Goal: Navigation & Orientation: Find specific page/section

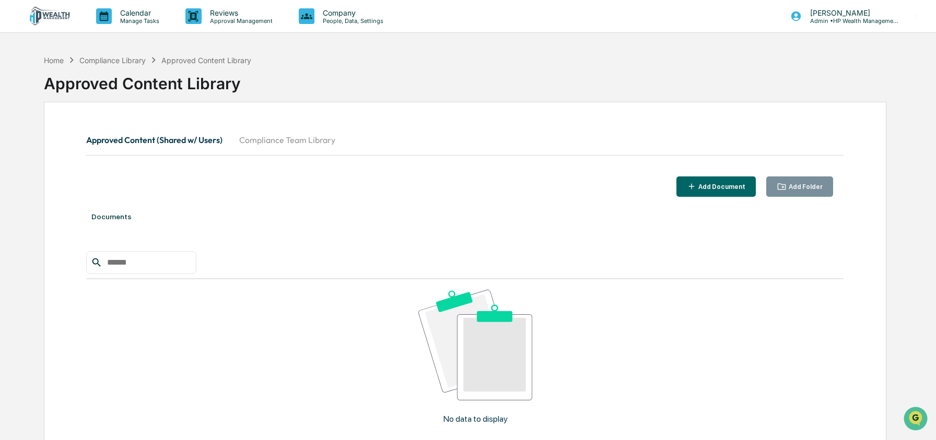
click at [273, 141] on button "Compliance Team Library" at bounding box center [287, 139] width 113 height 25
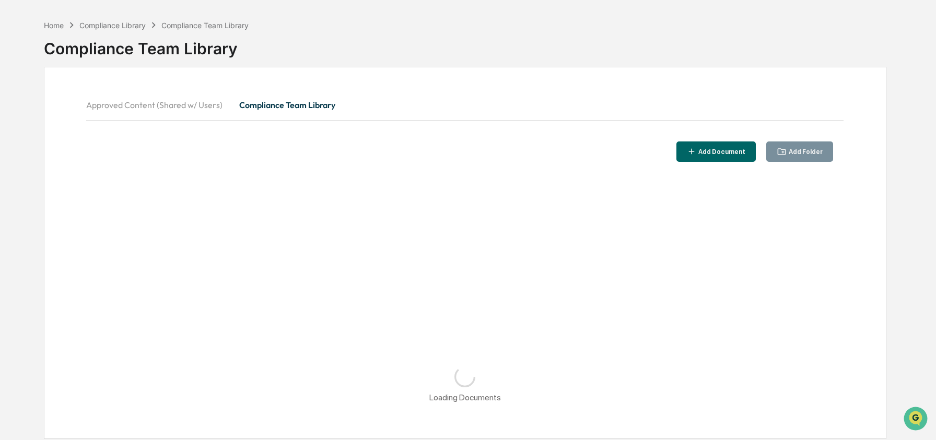
scroll to position [33, 0]
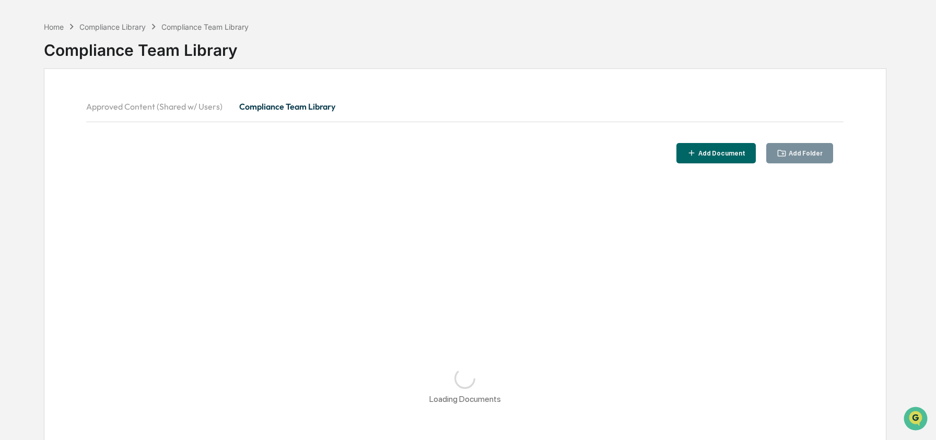
click at [142, 106] on button "Approved Content (Shared w/ Users)" at bounding box center [158, 106] width 145 height 25
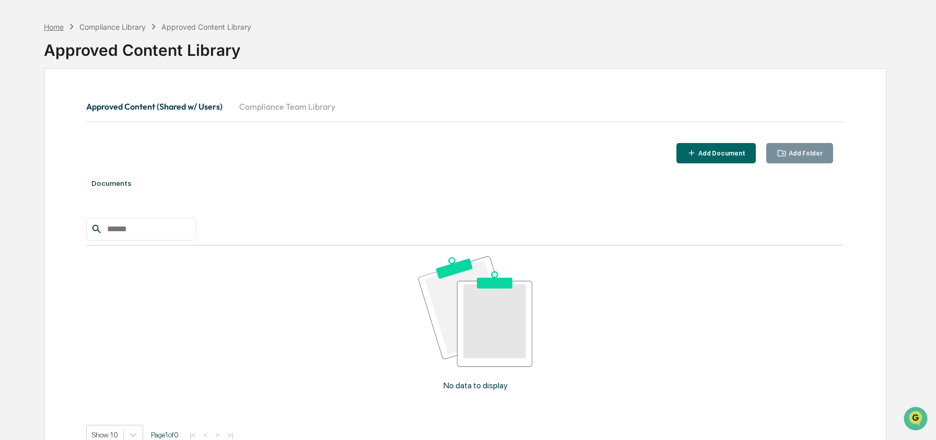
click at [50, 24] on div "Home" at bounding box center [54, 26] width 20 height 9
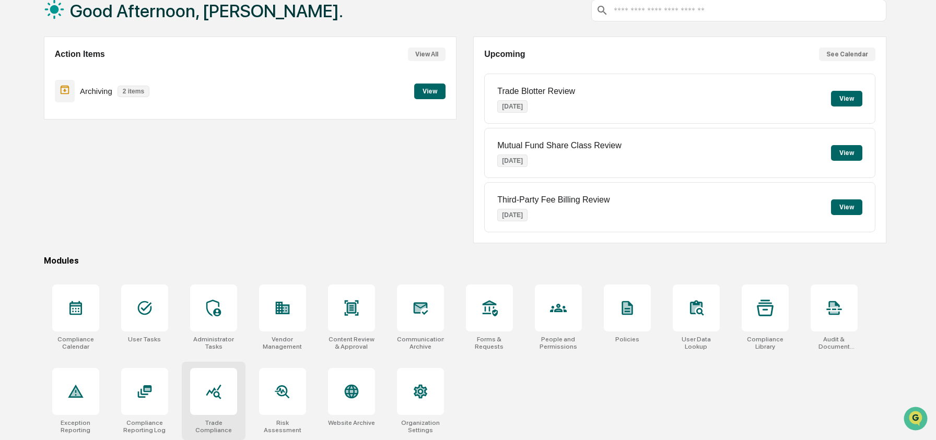
scroll to position [67, 0]
click at [331, 197] on div "Action Items View All Archiving 2 items View" at bounding box center [250, 140] width 413 height 207
click at [417, 248] on div "Good Afternoon, [PERSON_NAME]. Action Items View All Archiving 2 items View Upc…" at bounding box center [465, 212] width 874 height 456
click at [409, 240] on div "Action Items View All Archiving 2 items View" at bounding box center [250, 140] width 413 height 207
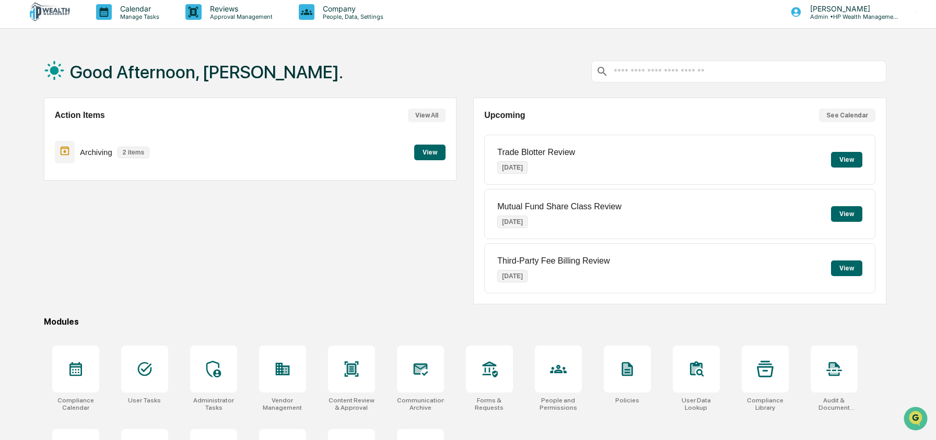
scroll to position [0, 0]
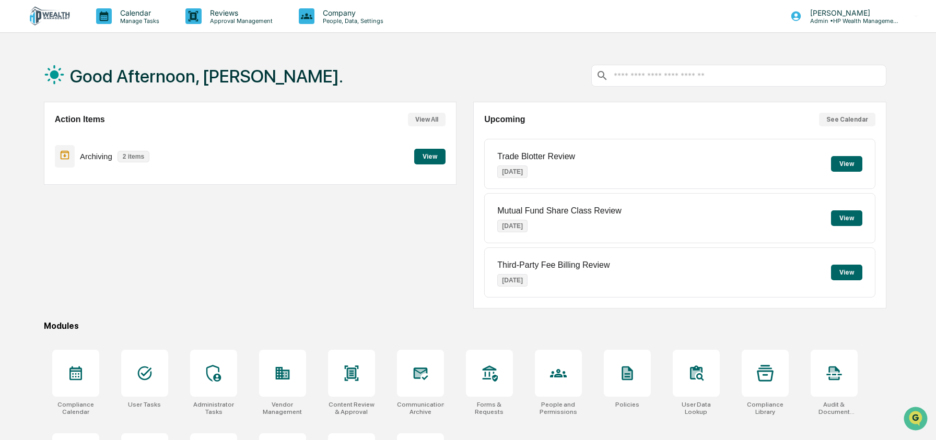
click at [321, 259] on div "Action Items View All Archiving 2 items View" at bounding box center [250, 205] width 413 height 207
click at [76, 373] on icon at bounding box center [75, 373] width 17 height 17
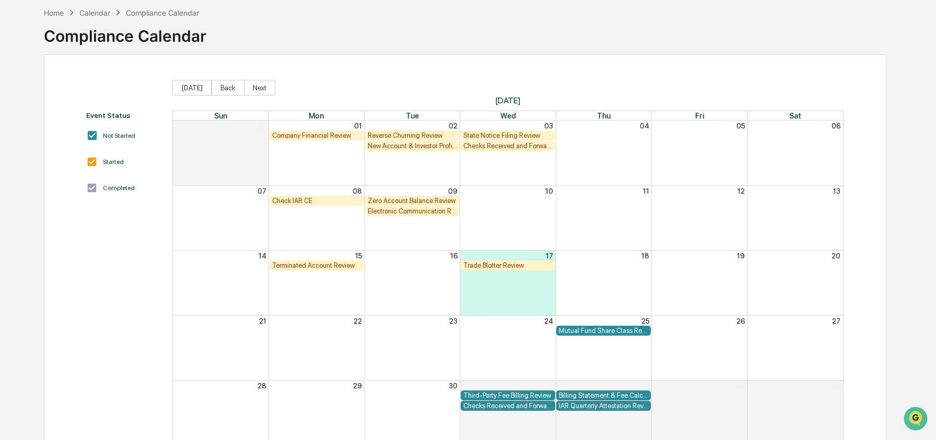
scroll to position [41, 0]
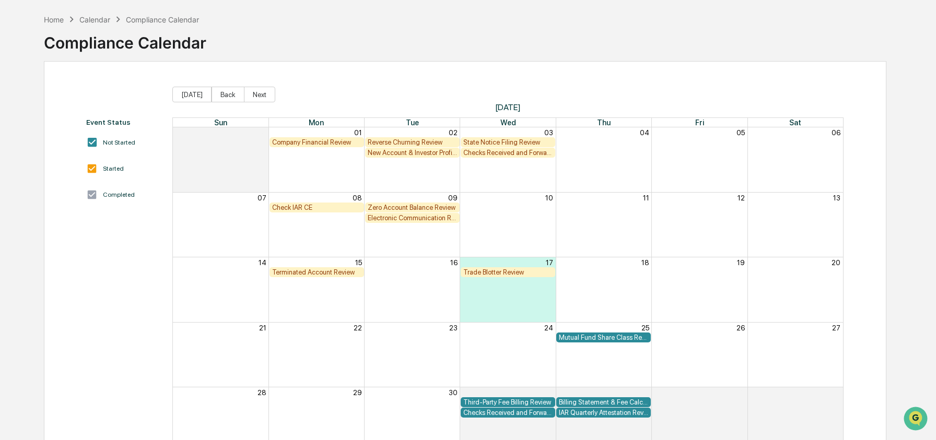
click at [298, 36] on div "Home Calendar Compliance Calendar Compliance Calendar" at bounding box center [465, 35] width 842 height 52
click at [58, 20] on div "Home" at bounding box center [54, 19] width 20 height 9
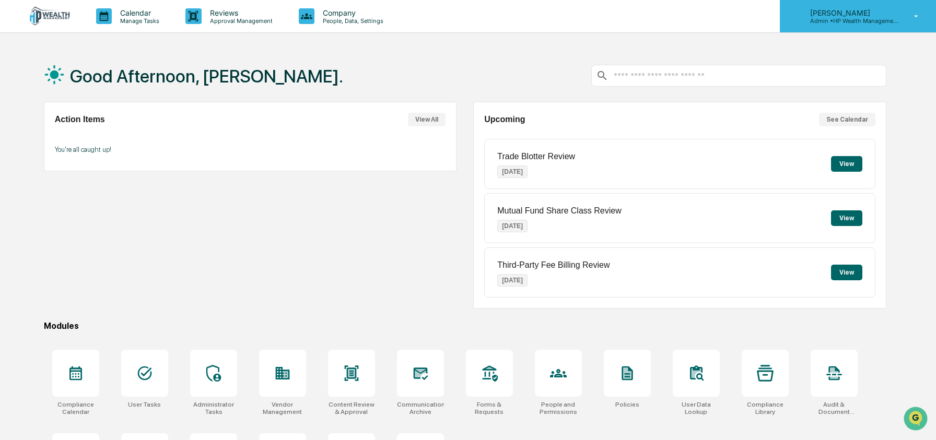
click at [872, 20] on p "Admin • HP Wealth Management, LLC" at bounding box center [850, 20] width 97 height 7
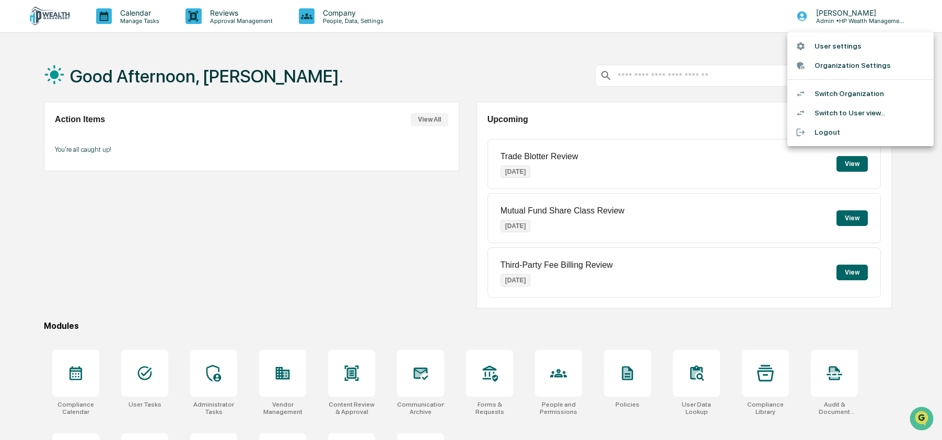
click at [848, 98] on li "Switch Organization" at bounding box center [860, 93] width 146 height 19
